Goal: Information Seeking & Learning: Learn about a topic

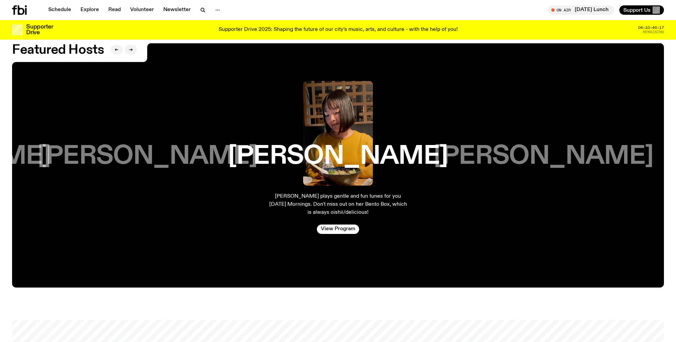
scroll to position [1650, 0]
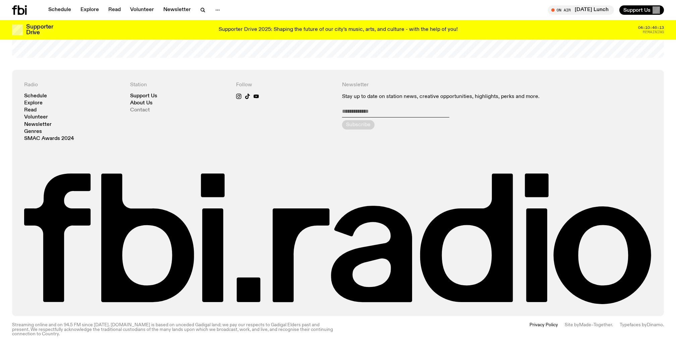
click at [142, 108] on link "Contact" at bounding box center [140, 110] width 20 height 5
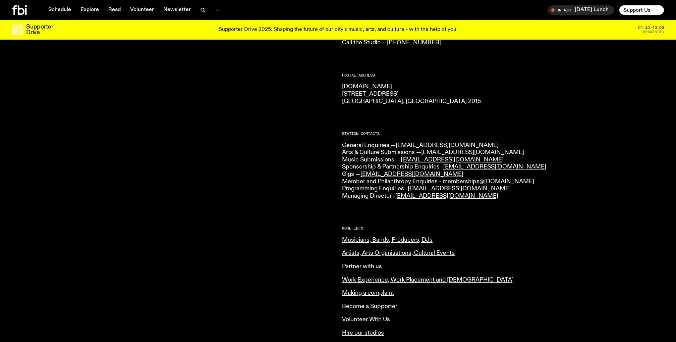
scroll to position [92, 0]
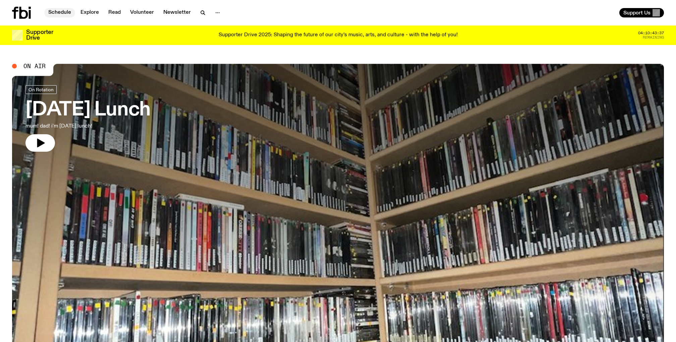
click at [58, 11] on link "Schedule" at bounding box center [59, 12] width 31 height 9
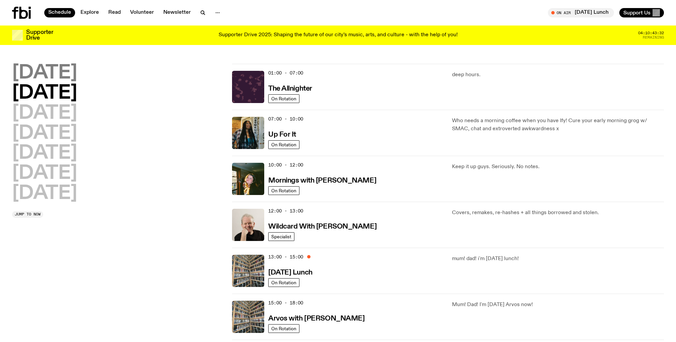
click at [67, 73] on h2 "Monday" at bounding box center [44, 73] width 65 height 19
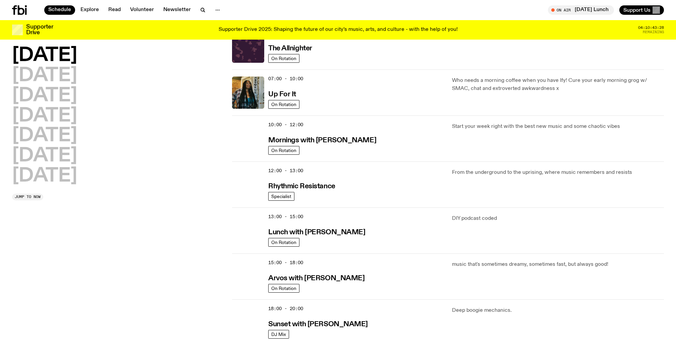
scroll to position [35, 0]
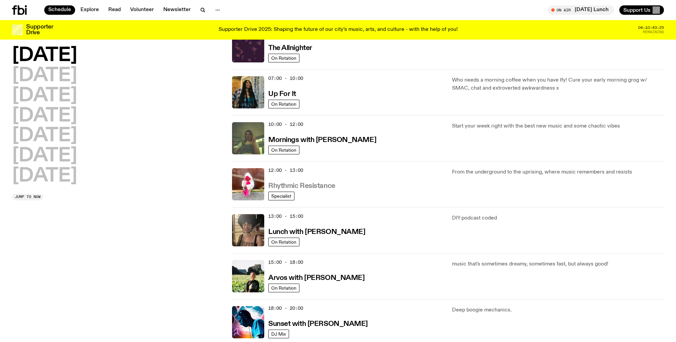
click at [313, 184] on h3 "Rhythmic Resistance" at bounding box center [301, 186] width 67 height 7
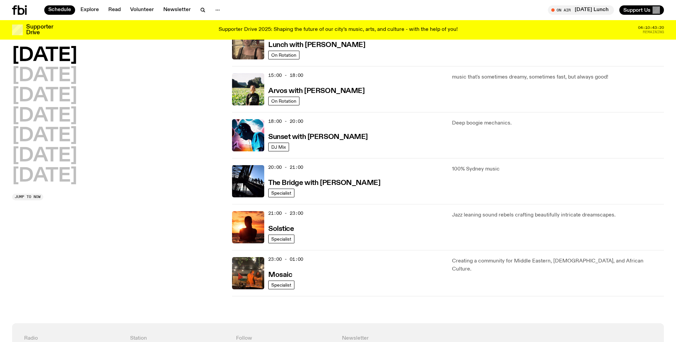
scroll to position [224, 0]
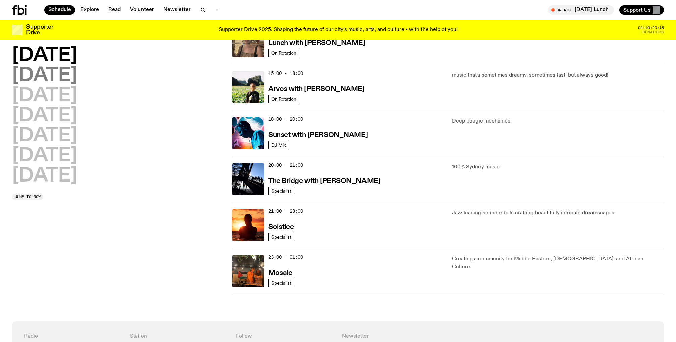
click at [62, 81] on h2 "Tuesday" at bounding box center [44, 75] width 65 height 19
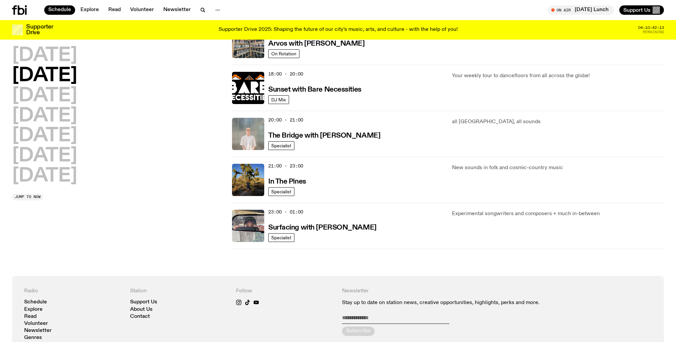
scroll to position [0, 0]
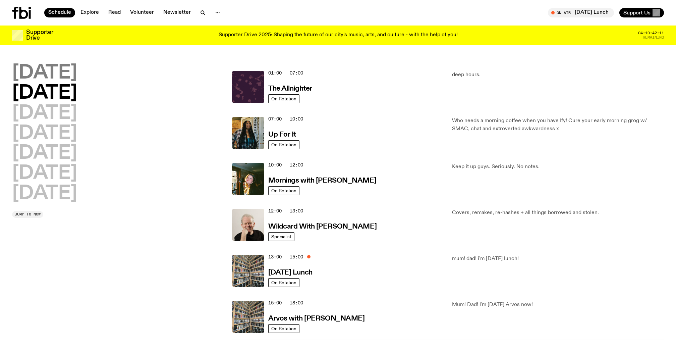
click at [55, 72] on h2 "Monday" at bounding box center [44, 73] width 65 height 19
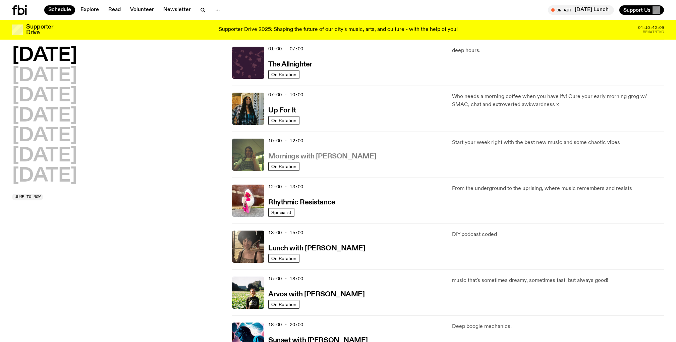
click at [346, 155] on h3 "Mornings with Jim Kretschmer" at bounding box center [322, 156] width 108 height 7
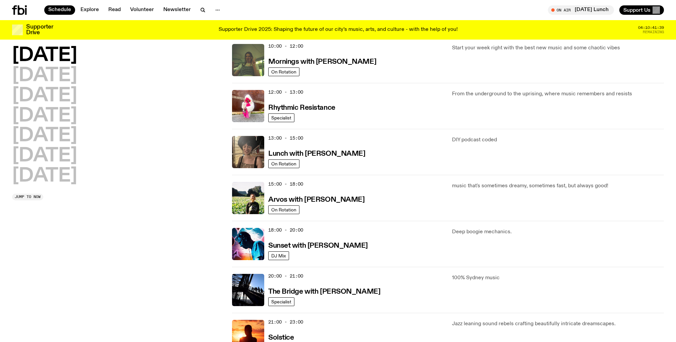
scroll to position [116, 0]
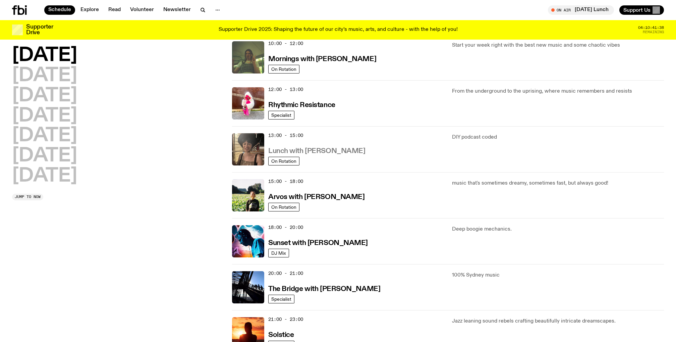
click at [333, 149] on h3 "Lunch with [PERSON_NAME]" at bounding box center [316, 151] width 97 height 7
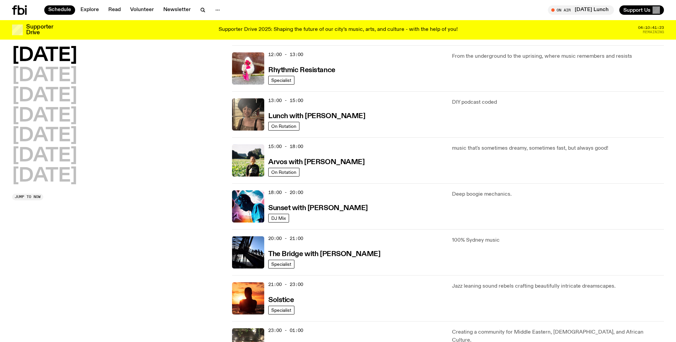
scroll to position [152, 0]
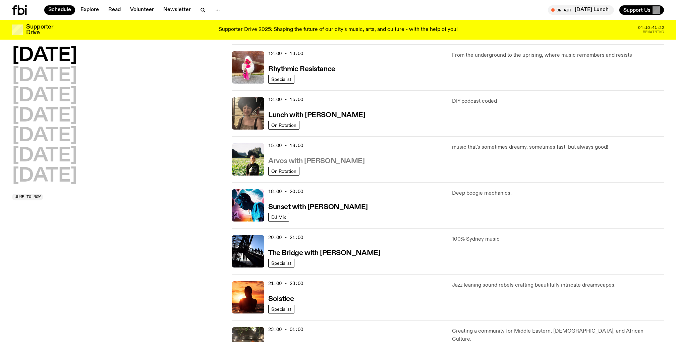
click at [308, 158] on h3 "Arvos with Bri Kennedy" at bounding box center [316, 161] width 96 height 7
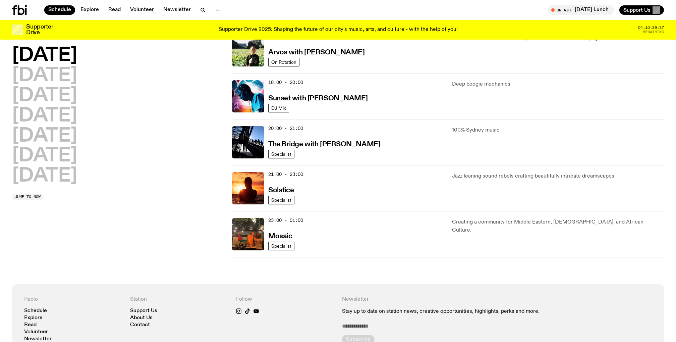
scroll to position [264, 0]
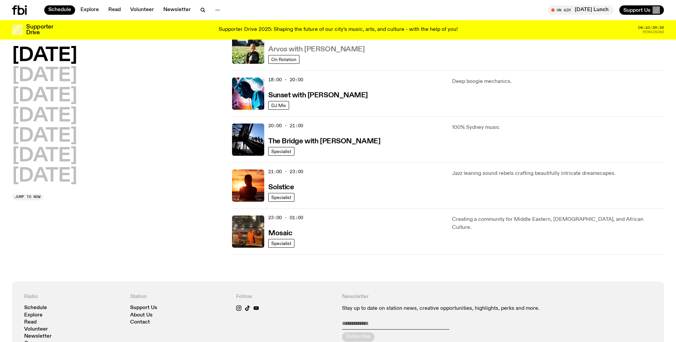
click at [319, 50] on h3 "Arvos with Bri Kennedy" at bounding box center [316, 49] width 96 height 7
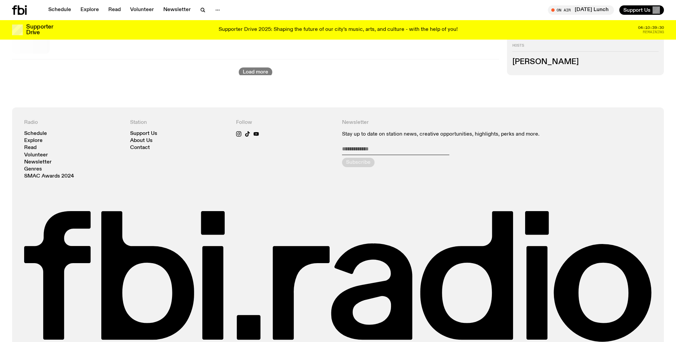
scroll to position [374, 0]
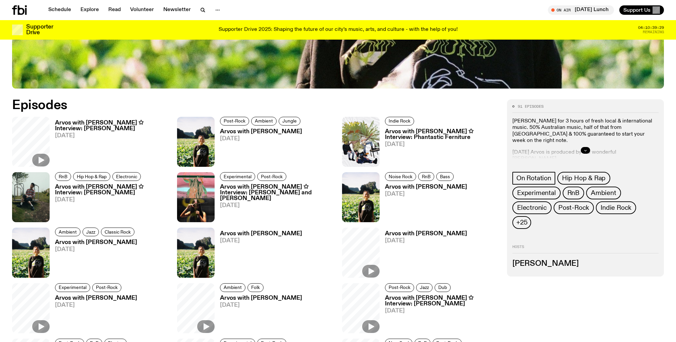
click at [581, 150] on button "button" at bounding box center [585, 150] width 9 height 7
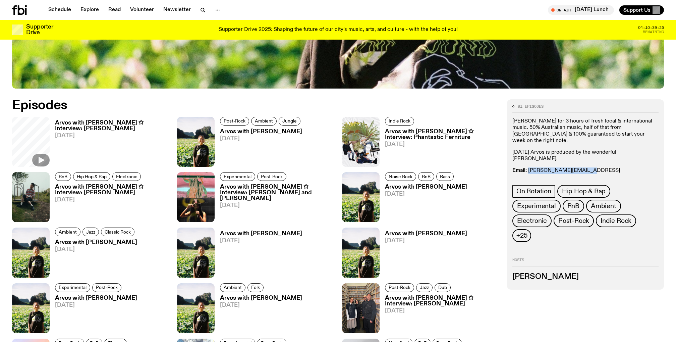
drag, startPoint x: 591, startPoint y: 157, endPoint x: 528, endPoint y: 158, distance: 62.4
click at [528, 167] on p "Email: briana.k@fbiradio.com Insta: bria.wav Text In: 0409 945 945" at bounding box center [586, 180] width 146 height 26
copy link "[PERSON_NAME][EMAIL_ADDRESS][DOMAIN_NAME]"
click at [587, 167] on p "Email: briana.k@fbiradio.com Insta: bria.wav Text In: 0409 945 945" at bounding box center [586, 180] width 146 height 26
drag, startPoint x: 588, startPoint y: 156, endPoint x: 528, endPoint y: 155, distance: 60.1
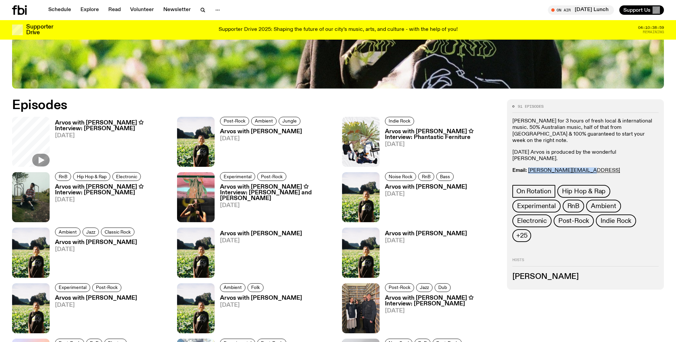
click at [528, 167] on p "Email: briana.k@fbiradio.com Insta: bria.wav Text In: 0409 945 945" at bounding box center [586, 180] width 146 height 26
copy link "[PERSON_NAME][EMAIL_ADDRESS][DOMAIN_NAME]"
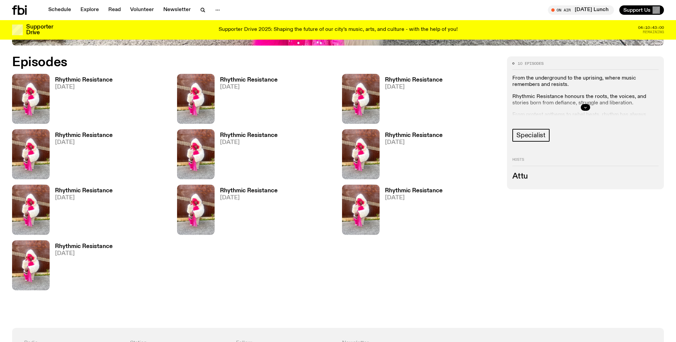
scroll to position [421, 0]
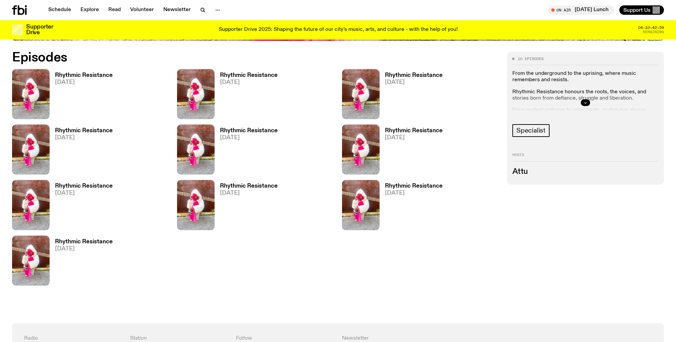
click at [71, 77] on h3 "Rhythmic Resistance" at bounding box center [84, 75] width 58 height 6
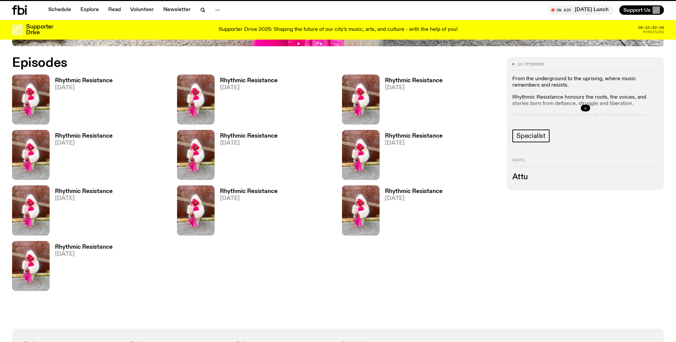
scroll to position [416, 0]
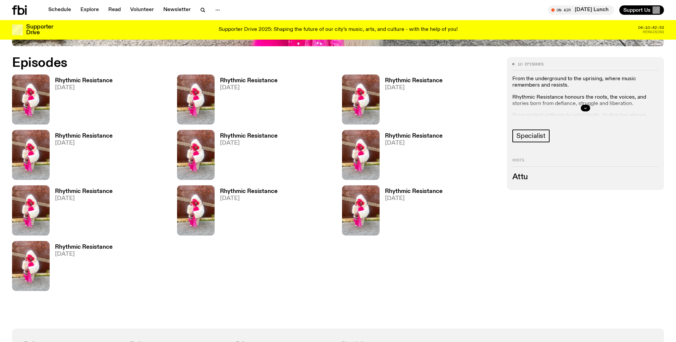
click at [240, 87] on span "[DATE]" at bounding box center [249, 88] width 58 height 6
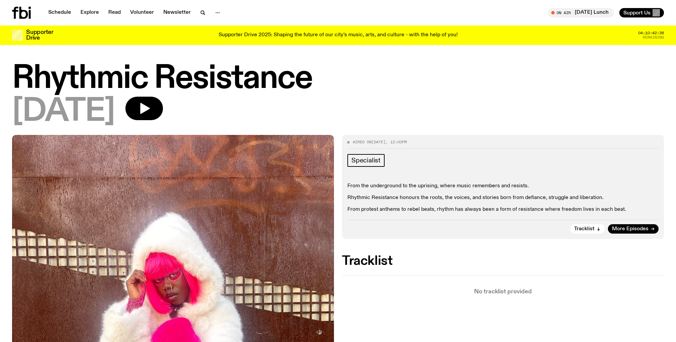
click at [385, 210] on p "From protest anthems to rebel beats, rhythm has always been a form of resistanc…" at bounding box center [503, 209] width 311 height 6
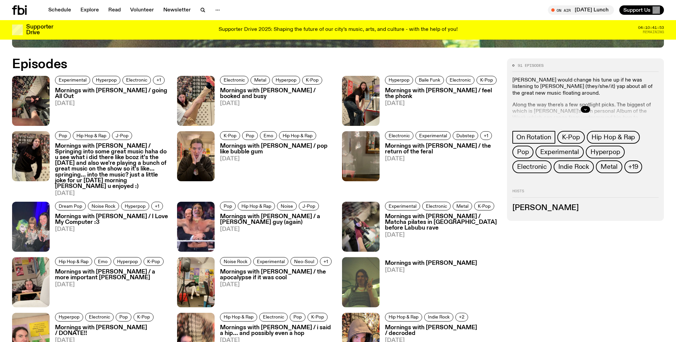
scroll to position [422, 0]
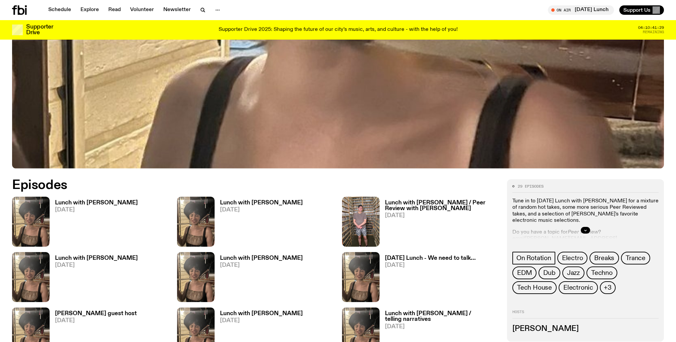
scroll to position [298, 0]
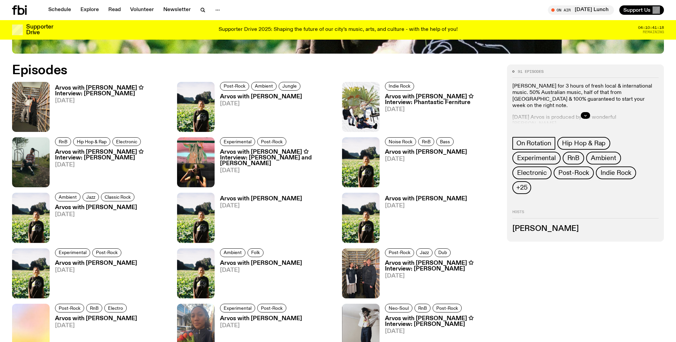
scroll to position [408, 0]
click at [583, 114] on button "button" at bounding box center [585, 115] width 9 height 7
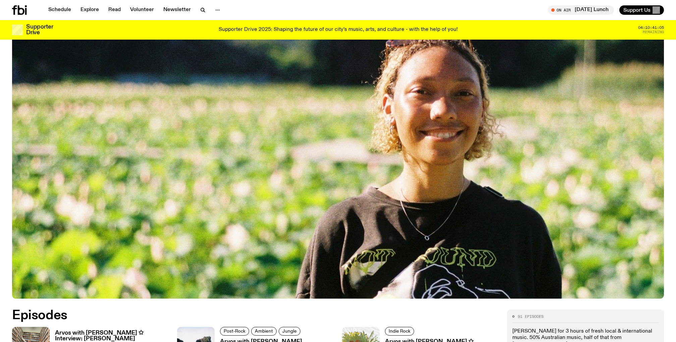
scroll to position [167, 0]
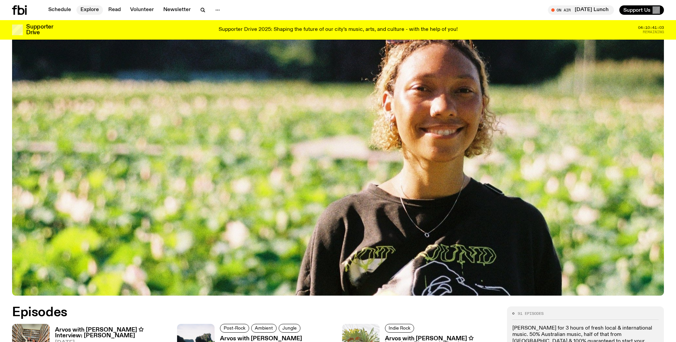
click at [90, 8] on link "Explore" at bounding box center [89, 9] width 27 height 9
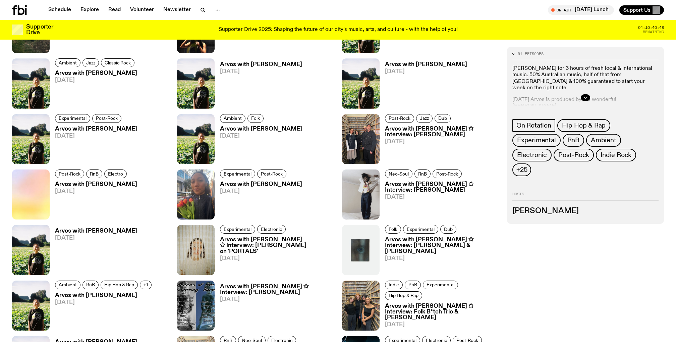
scroll to position [598, 0]
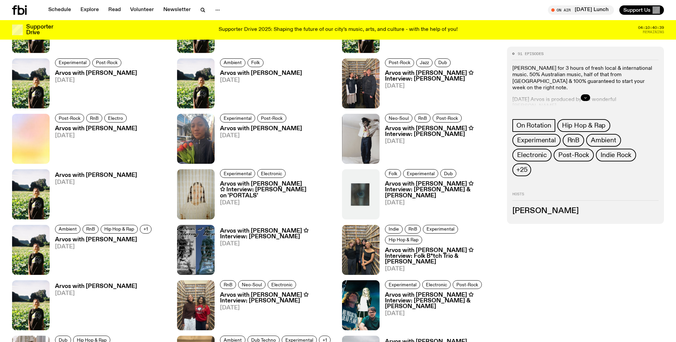
click at [587, 97] on icon "button" at bounding box center [586, 98] width 4 height 4
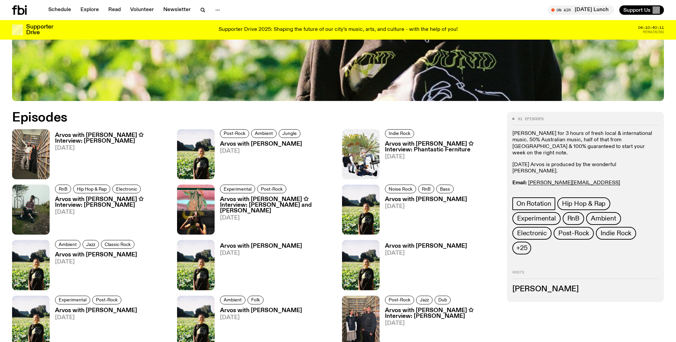
scroll to position [296, 0]
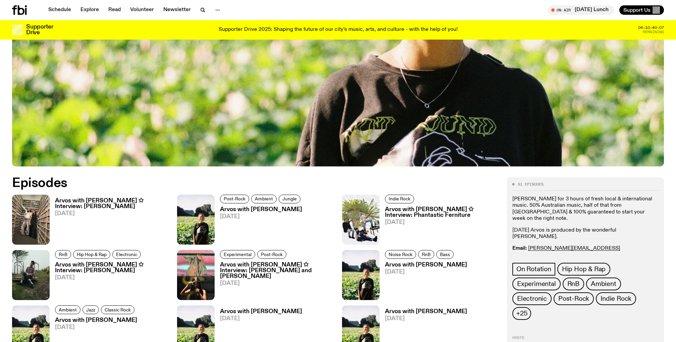
click at [136, 263] on h3 "Arvos with [PERSON_NAME] ✩ Interview: [PERSON_NAME]" at bounding box center [112, 267] width 114 height 11
